Goal: Task Accomplishment & Management: Use online tool/utility

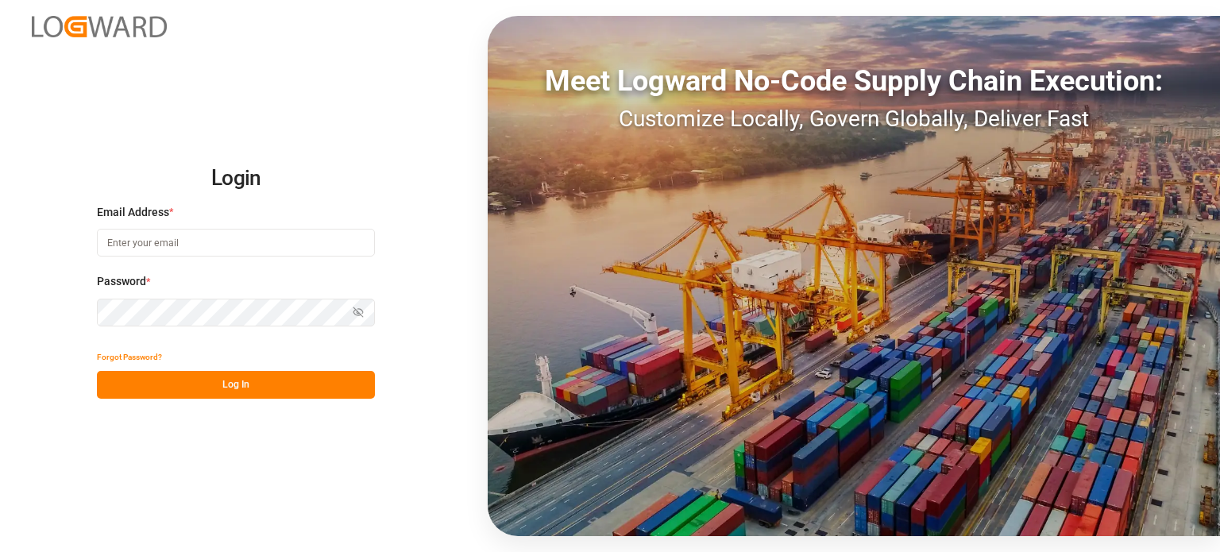
click at [218, 249] on input at bounding box center [236, 243] width 278 height 28
type input "[EMAIL_ADDRESS][DOMAIN_NAME]"
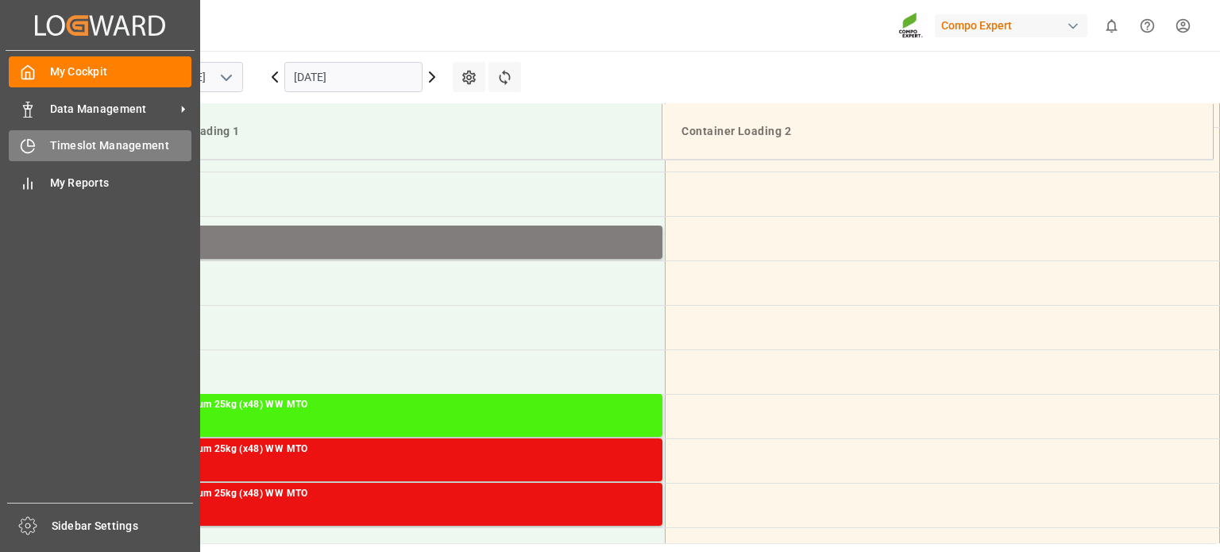
scroll to position [790, 0]
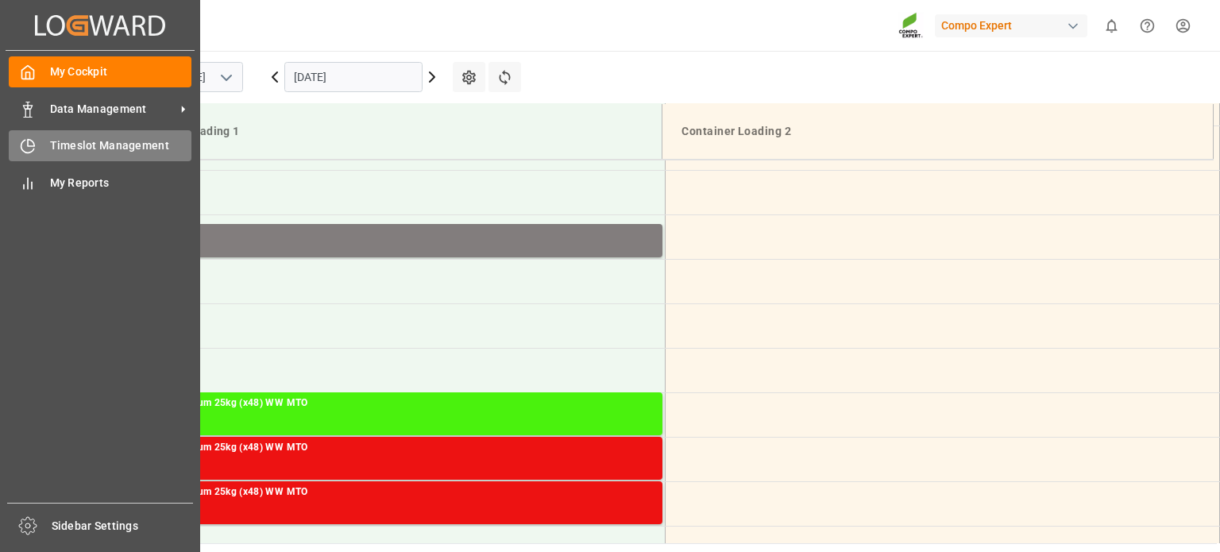
click at [39, 156] on div "Timeslot Management Timeslot Management" at bounding box center [100, 145] width 183 height 31
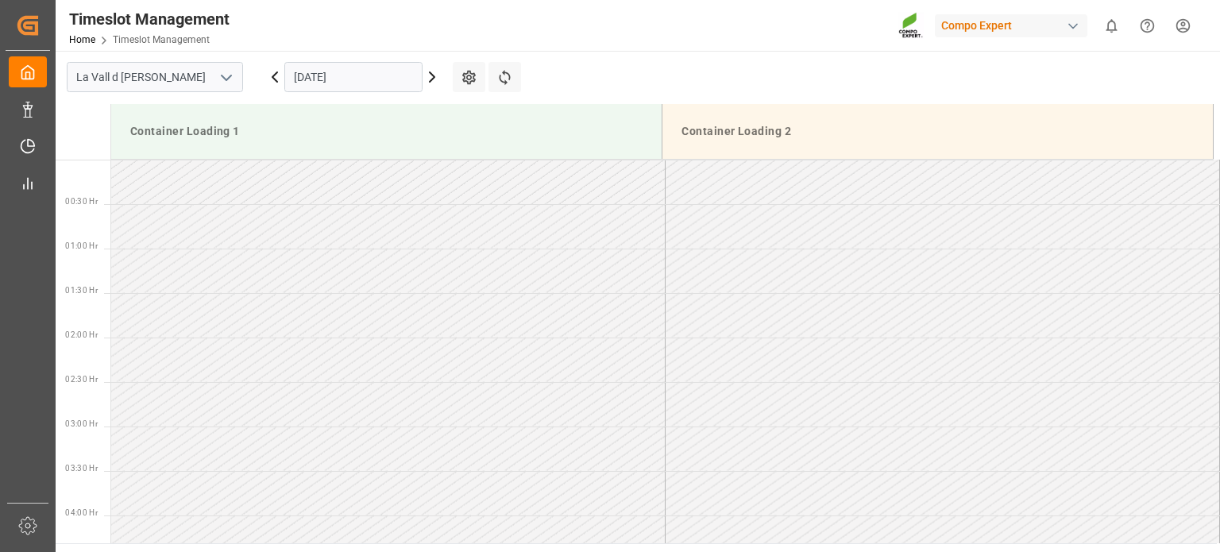
click at [438, 73] on icon at bounding box center [432, 77] width 19 height 19
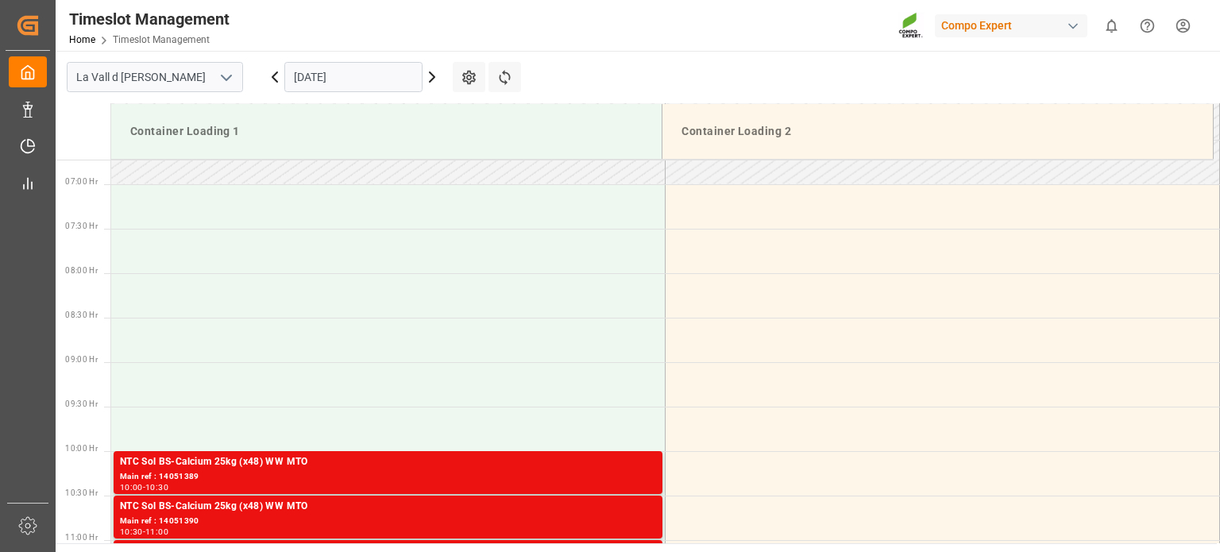
scroll to position [728, 0]
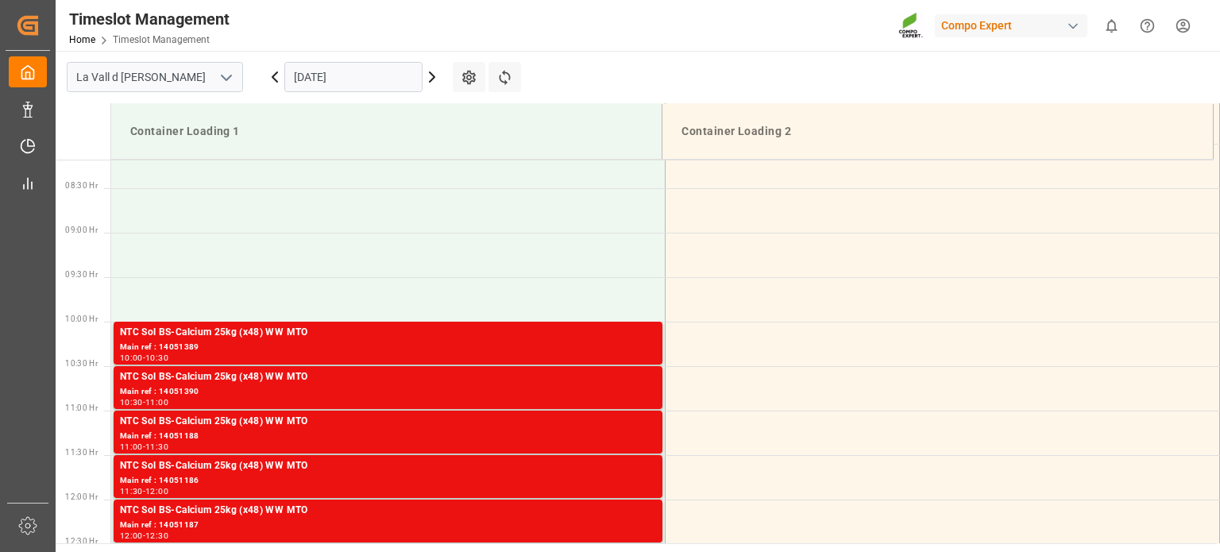
click at [438, 72] on icon at bounding box center [432, 77] width 19 height 19
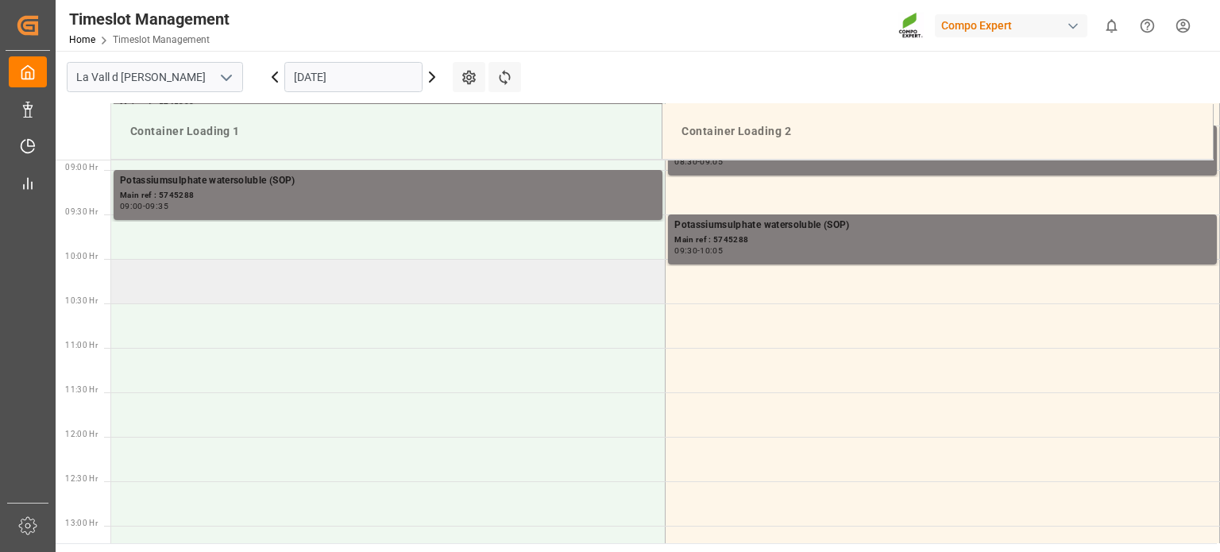
scroll to position [631, 0]
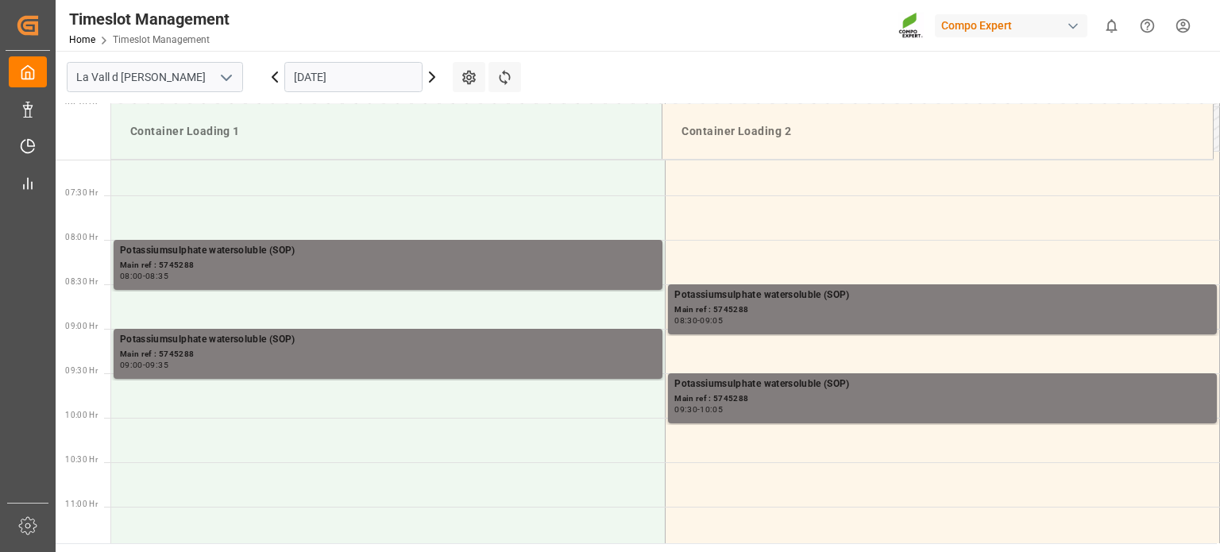
click at [432, 77] on icon at bounding box center [432, 77] width 19 height 19
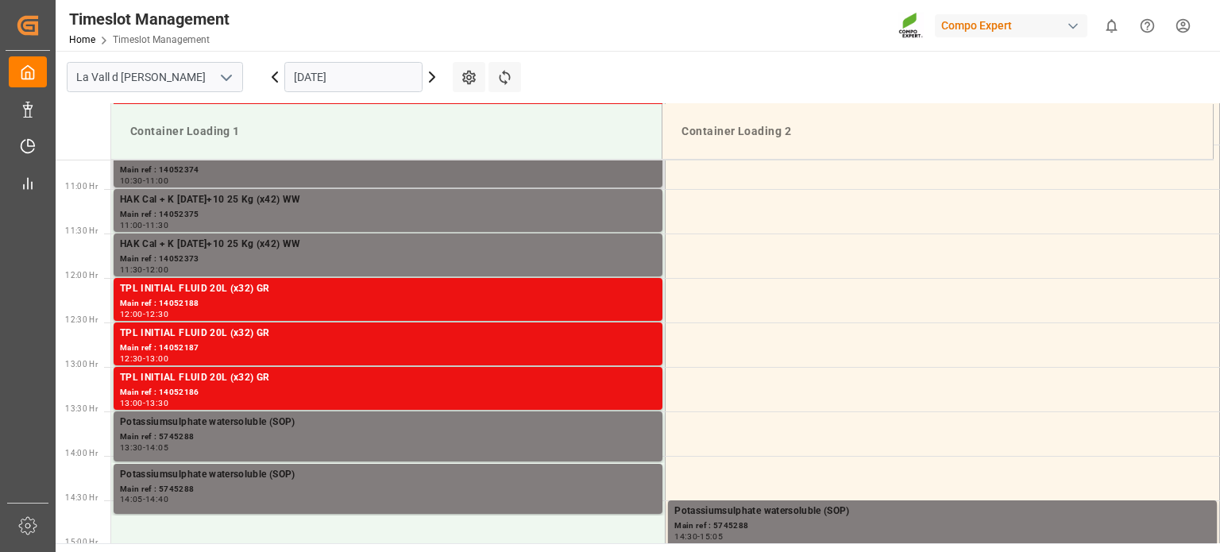
scroll to position [1108, 0]
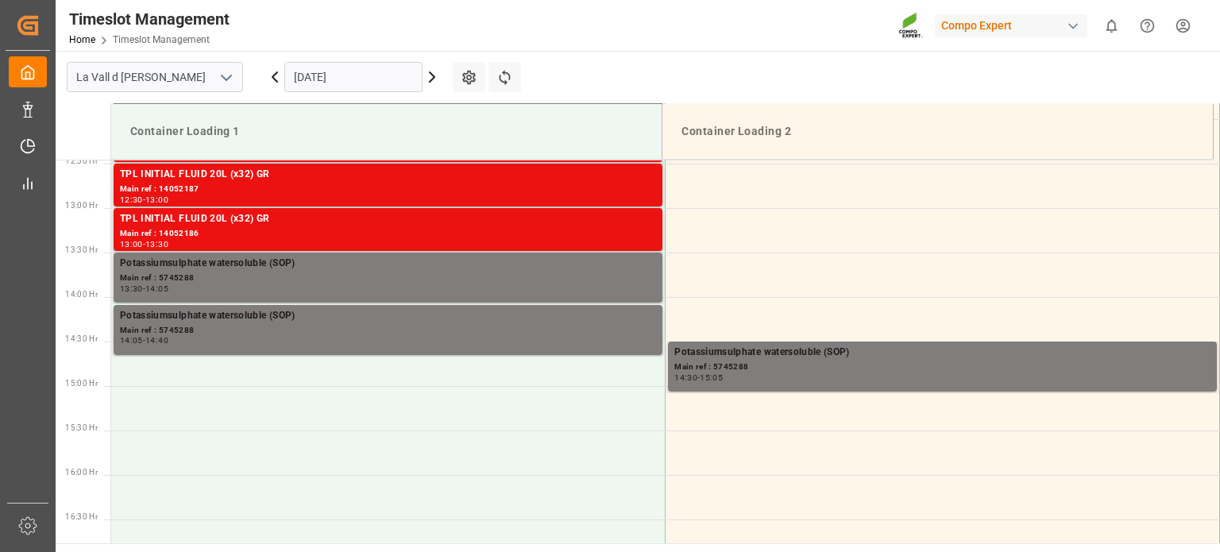
click at [440, 81] on icon at bounding box center [432, 77] width 19 height 19
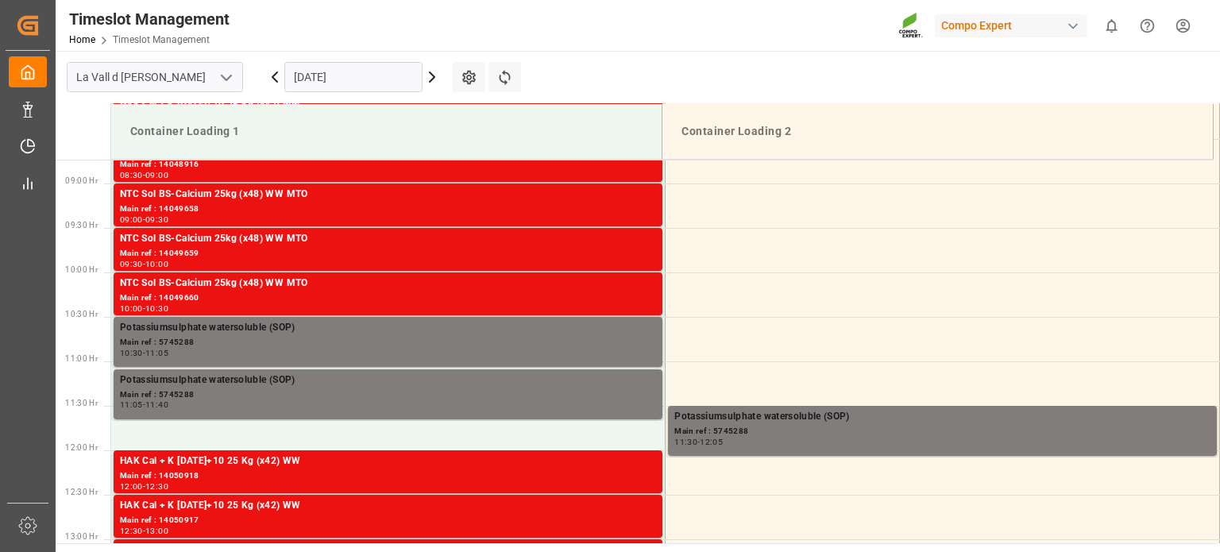
scroll to position [790, 0]
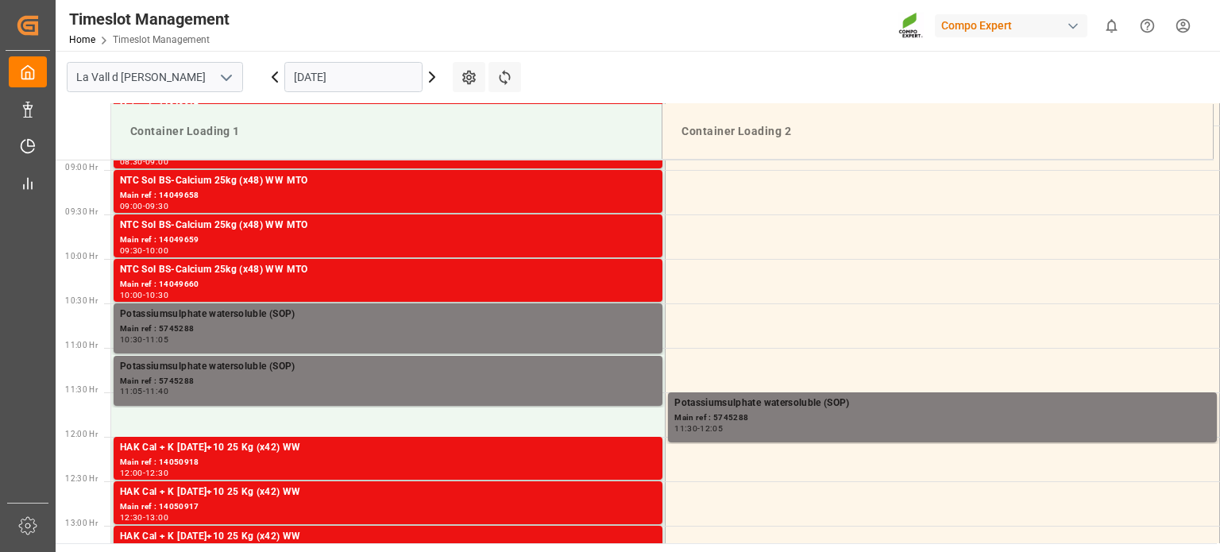
click at [436, 79] on icon at bounding box center [432, 77] width 19 height 19
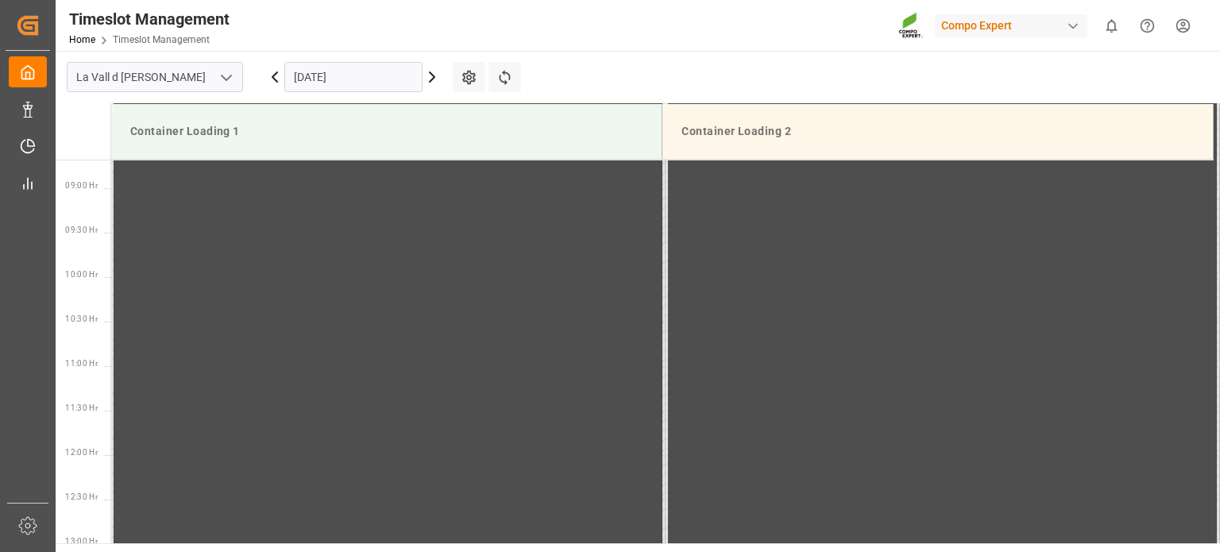
scroll to position [0, 0]
click at [436, 79] on icon at bounding box center [432, 77] width 19 height 19
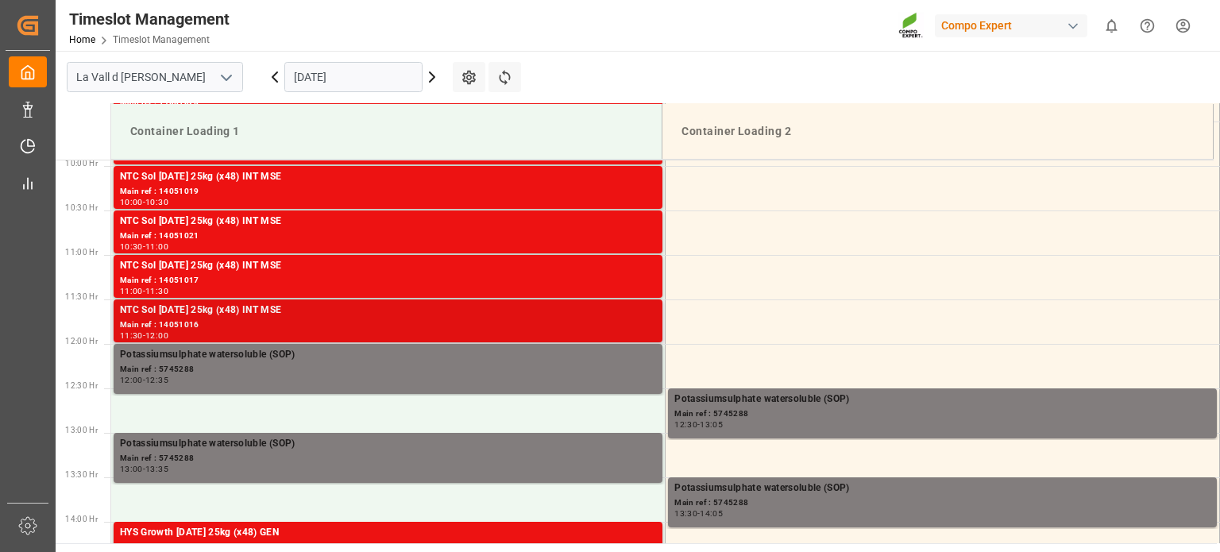
scroll to position [1029, 0]
